Goal: Information Seeking & Learning: Learn about a topic

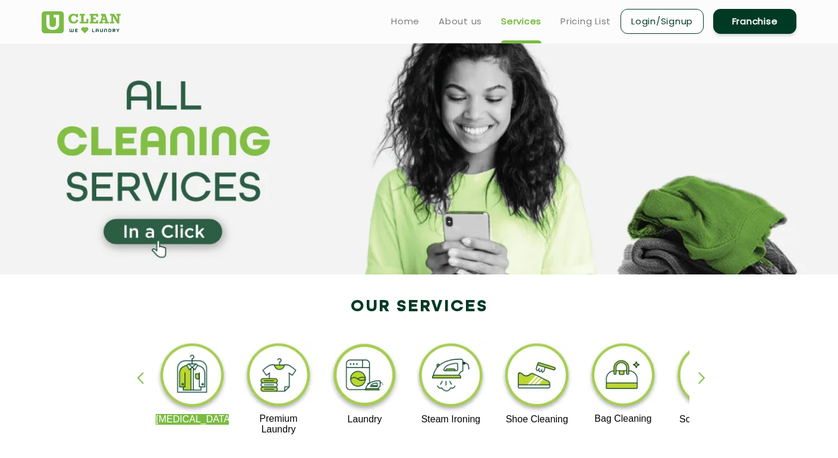
drag, startPoint x: 349, startPoint y: 302, endPoint x: 435, endPoint y: 303, distance: 85.6
click at [435, 303] on div "[MEDICAL_DATA] Premium Laundry Laundry Steam Ironing Shoe Cleaning Bag Cleaning…" at bounding box center [419, 394] width 773 height 214
click at [245, 246] on section at bounding box center [419, 159] width 838 height 232
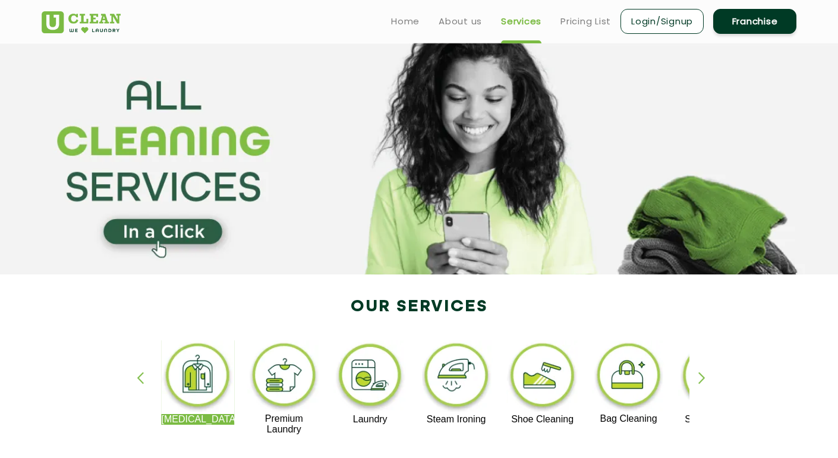
drag, startPoint x: 262, startPoint y: 416, endPoint x: 289, endPoint y: 427, distance: 29.6
click at [289, 427] on p "Premium Laundry" at bounding box center [283, 424] width 73 height 21
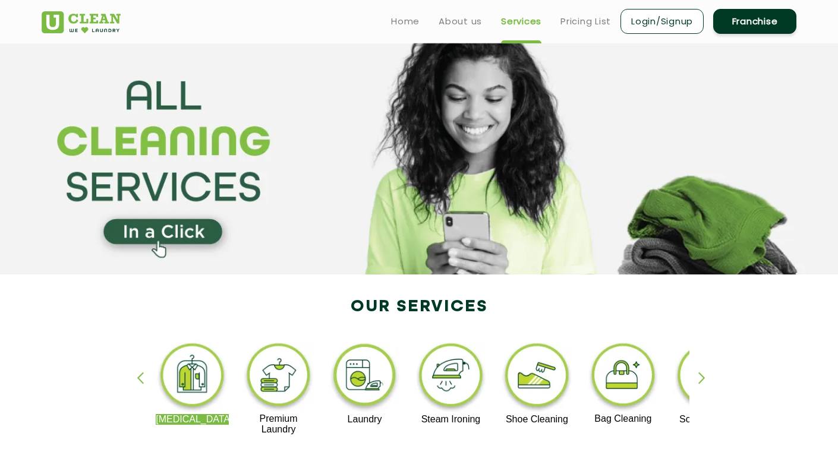
click at [289, 427] on p "Premium Laundry" at bounding box center [278, 424] width 73 height 21
click at [178, 415] on p "[MEDICAL_DATA]" at bounding box center [192, 419] width 73 height 11
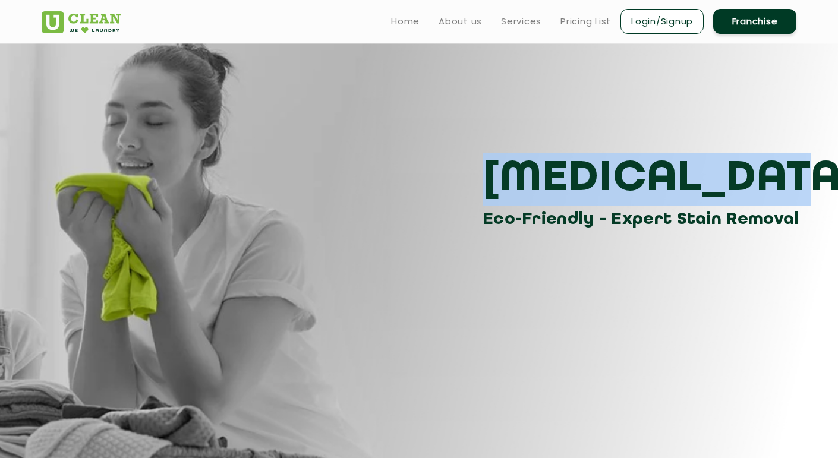
drag, startPoint x: 487, startPoint y: 172, endPoint x: 738, endPoint y: 191, distance: 252.1
click at [738, 191] on h3 "[MEDICAL_DATA]" at bounding box center [644, 179] width 323 height 53
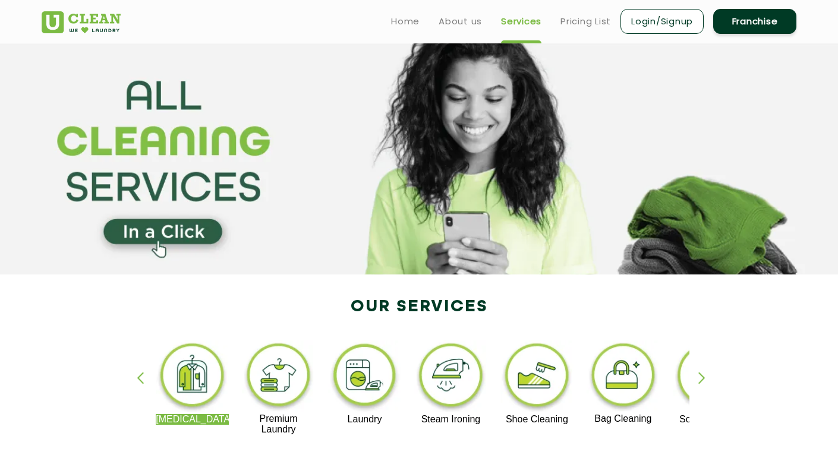
click at [448, 396] on img at bounding box center [450, 378] width 73 height 74
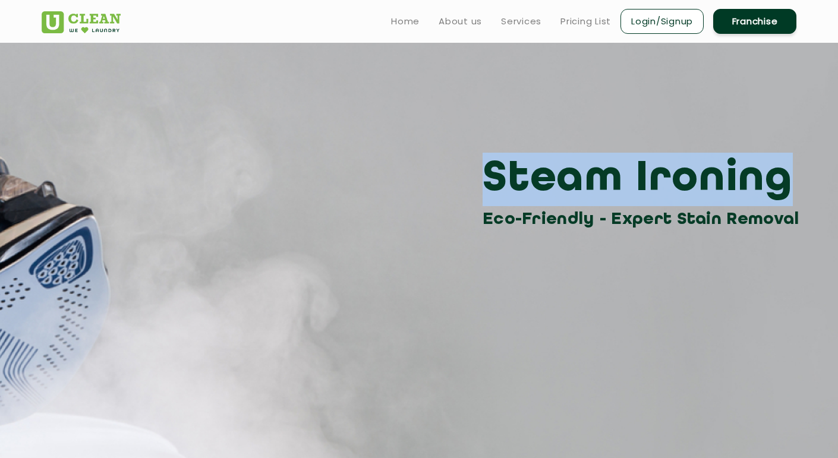
drag, startPoint x: 491, startPoint y: 172, endPoint x: 741, endPoint y: 188, distance: 250.8
click at [741, 188] on h3 "Steam Ironing" at bounding box center [644, 179] width 323 height 53
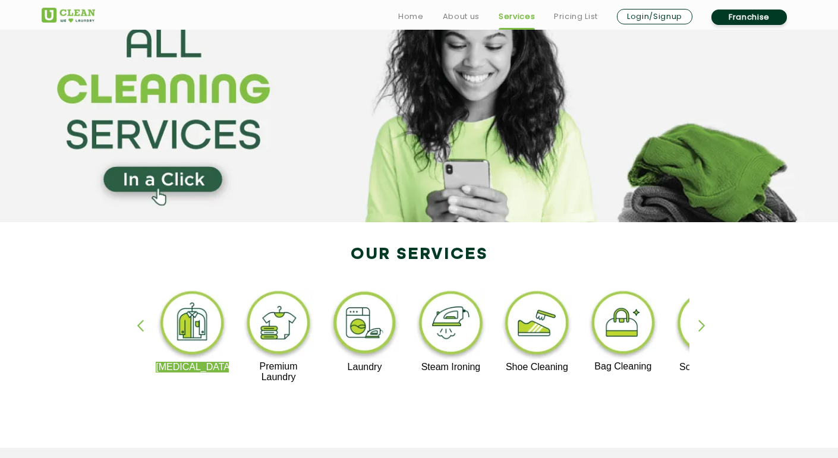
scroll to position [71, 0]
